Goal: Information Seeking & Learning: Understand process/instructions

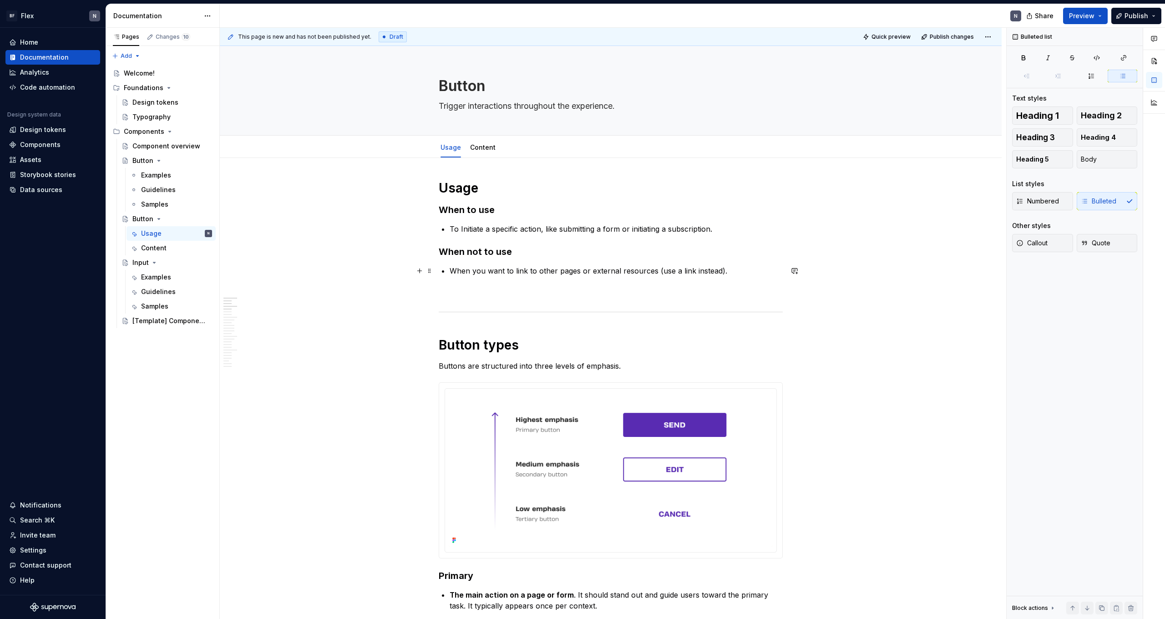
click at [633, 274] on p "When you want to link to other pages or external resources (use a link instead)." at bounding box center [615, 270] width 333 height 11
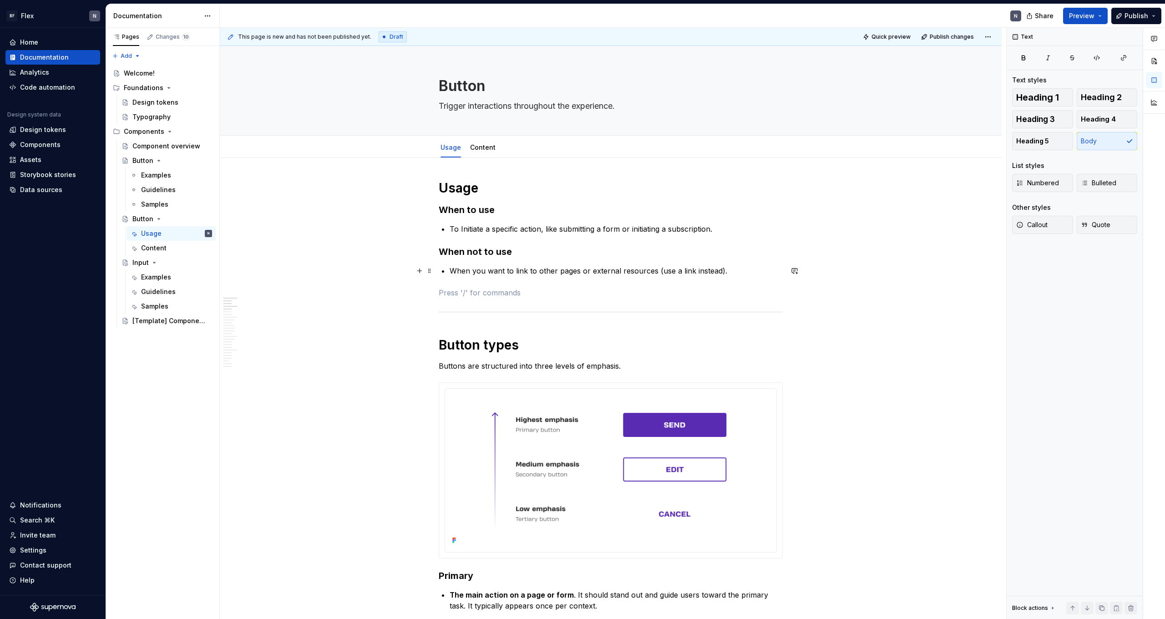
click at [745, 272] on p "When you want to link to other pages or external resources (use a link instead)." at bounding box center [615, 270] width 333 height 11
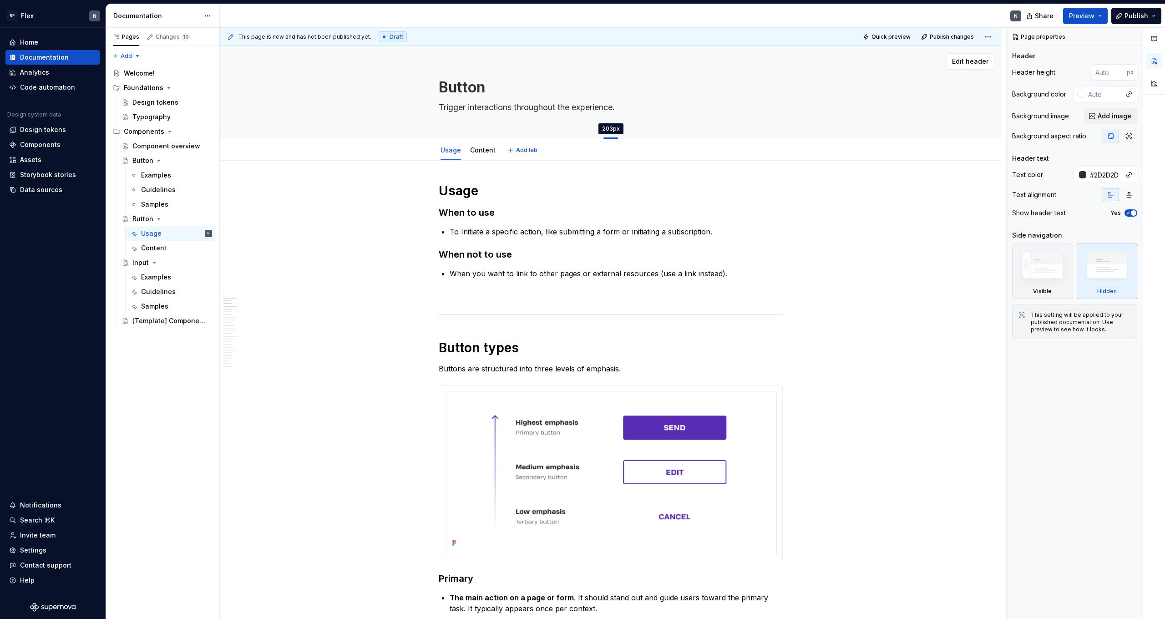
click at [612, 138] on div at bounding box center [610, 138] width 15 height 2
type textarea "*"
type input "203"
click at [1083, 72] on button "button" at bounding box center [1081, 72] width 13 height 13
type textarea "*"
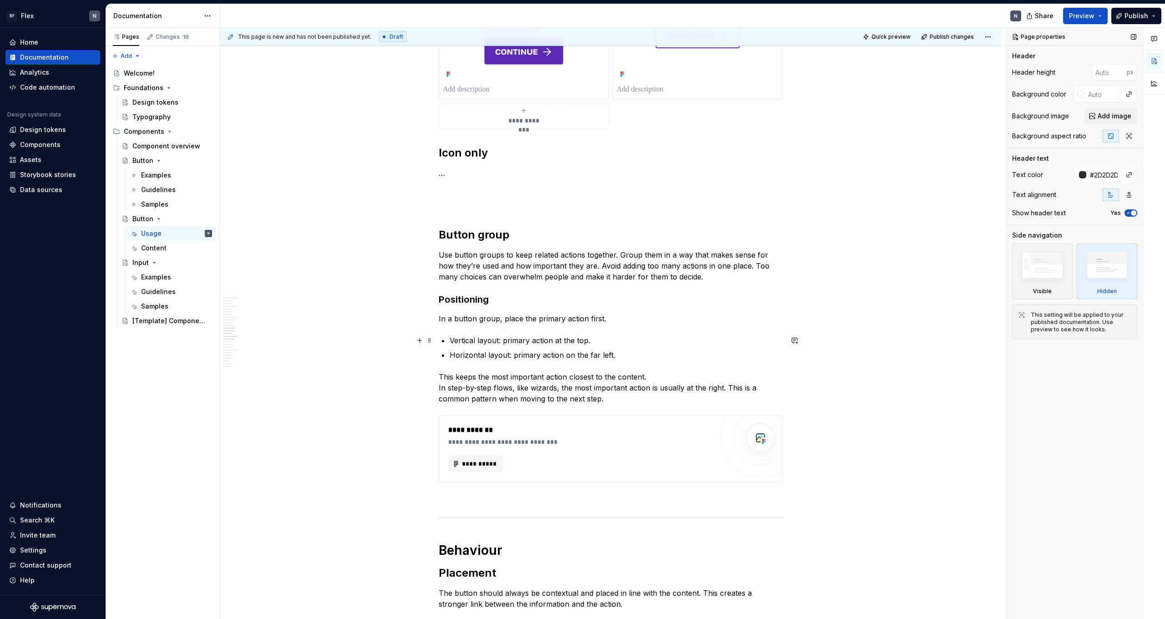
scroll to position [1173, 0]
click at [468, 172] on p "…" at bounding box center [611, 173] width 344 height 11
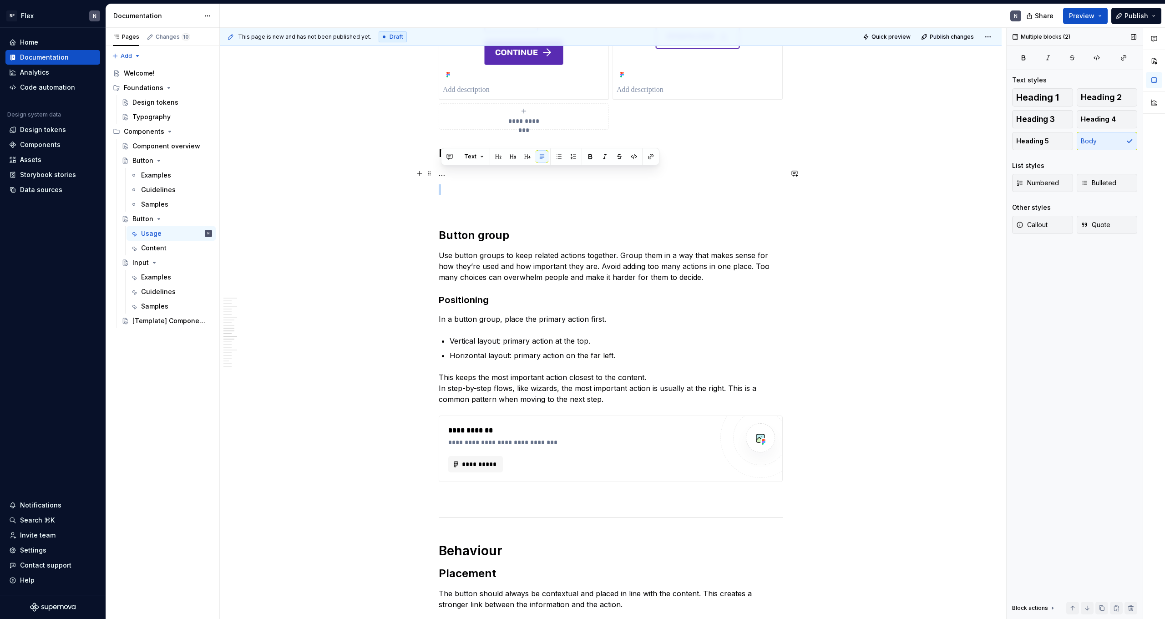
click at [468, 172] on p "…" at bounding box center [611, 173] width 344 height 11
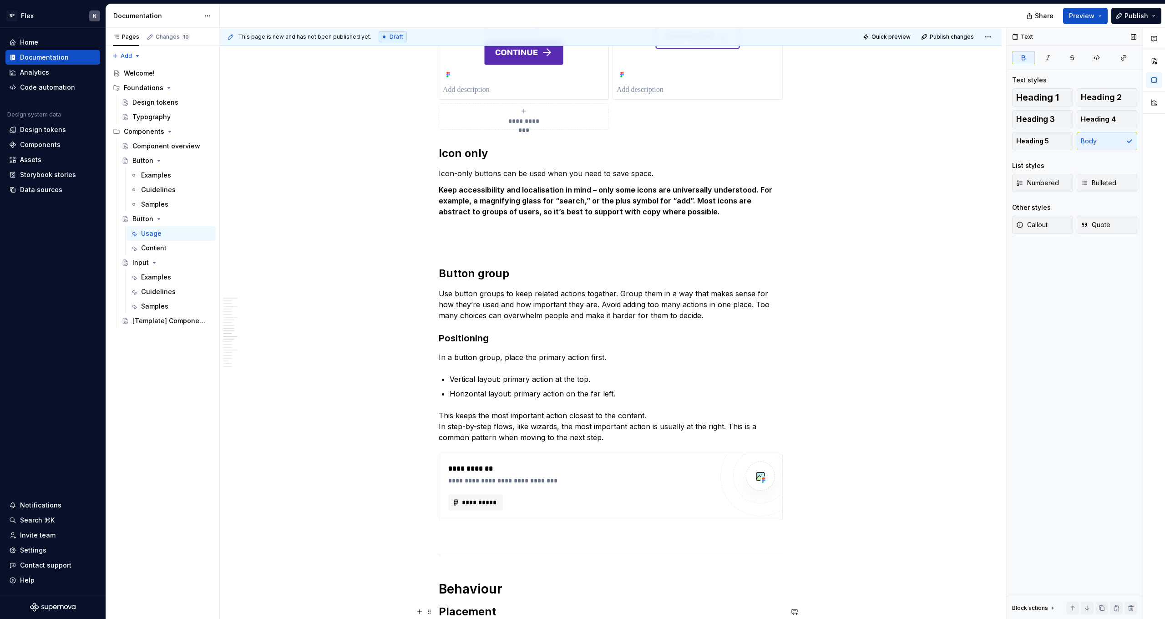
type textarea "*"
